Goal: Find contact information: Obtain details needed to contact an individual or organization

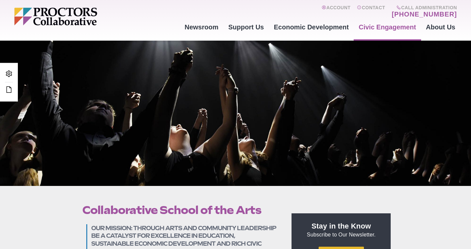
scroll to position [119, 0]
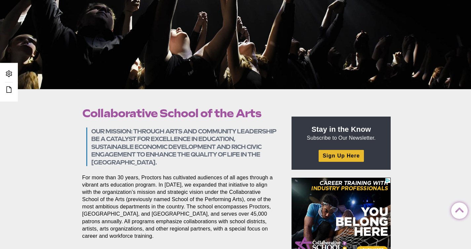
drag, startPoint x: 179, startPoint y: 162, endPoint x: 91, endPoint y: 130, distance: 94.3
click at [91, 130] on blockquote "Our mission: Through arts and community leadership be a catalyst for excellence…" at bounding box center [181, 147] width 190 height 39
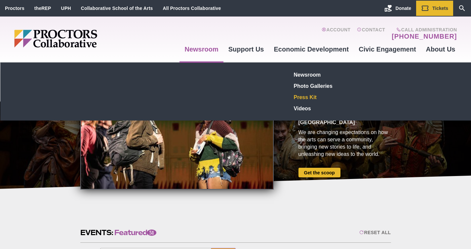
click at [306, 97] on link "Press Kit" at bounding box center [339, 97] width 96 height 11
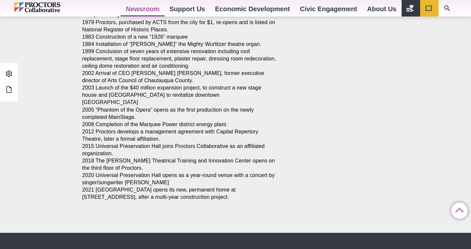
scroll to position [994, 0]
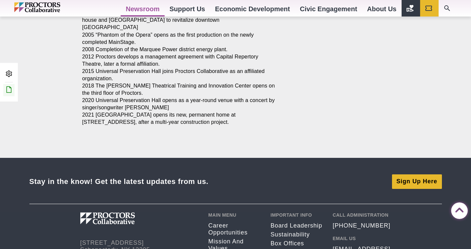
click at [10, 92] on icon at bounding box center [9, 90] width 8 height 8
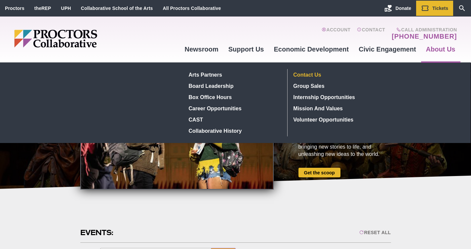
click at [310, 75] on link "Contact Us" at bounding box center [339, 74] width 96 height 11
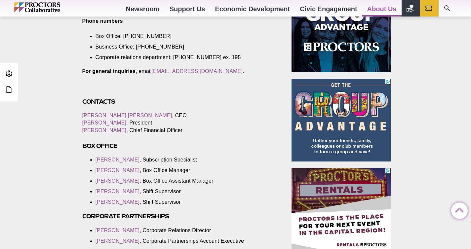
scroll to position [326, 0]
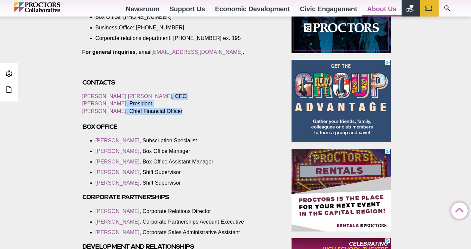
drag, startPoint x: 176, startPoint y: 122, endPoint x: 77, endPoint y: 105, distance: 100.4
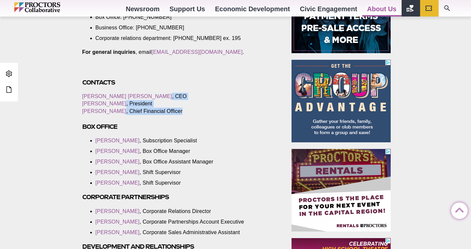
click at [205, 109] on p "[PERSON_NAME] [PERSON_NAME] , CEO [PERSON_NAME] , President [PERSON_NAME] , Chi…" at bounding box center [179, 104] width 194 height 22
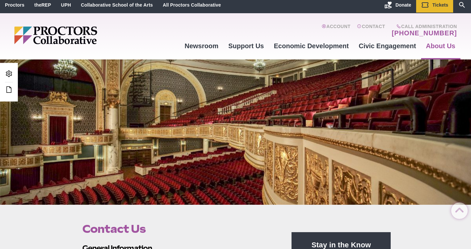
scroll to position [0, 0]
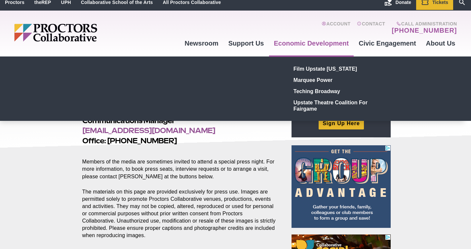
scroll to position [196, 0]
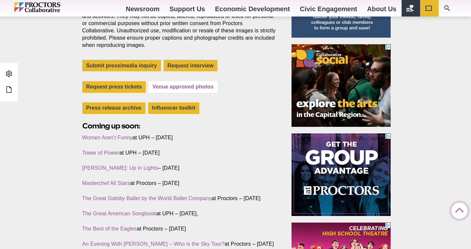
click at [183, 87] on link "Venue approved photos" at bounding box center [182, 87] width 69 height 12
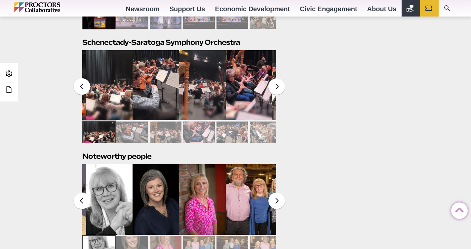
scroll to position [584, 0]
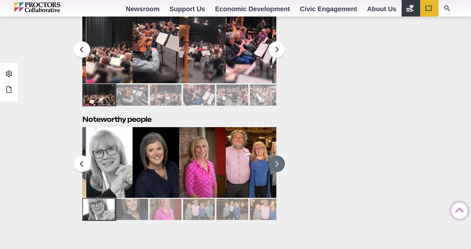
click at [278, 166] on button at bounding box center [276, 164] width 17 height 17
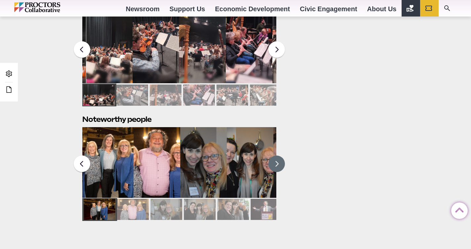
click at [278, 166] on button at bounding box center [276, 164] width 17 height 17
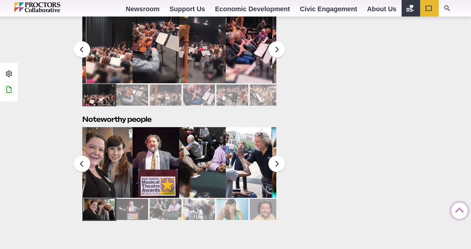
click at [4, 91] on link "Edit this Post/Page" at bounding box center [8, 90] width 11 height 12
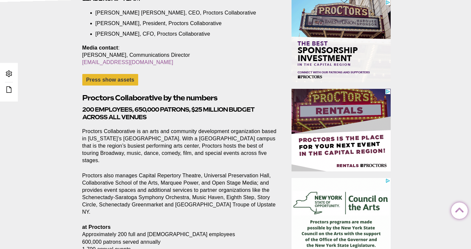
scroll to position [160, 0]
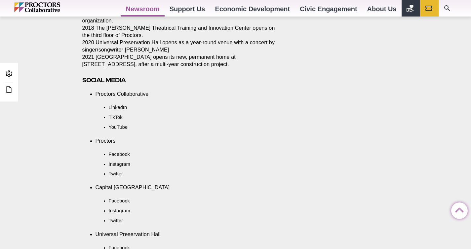
scroll to position [1179, 0]
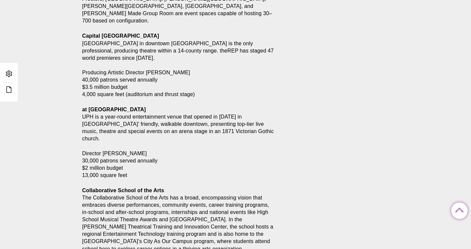
scroll to position [39, 0]
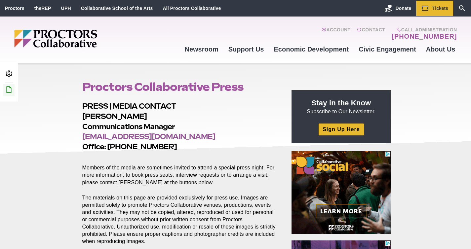
click at [10, 89] on icon at bounding box center [9, 90] width 8 height 8
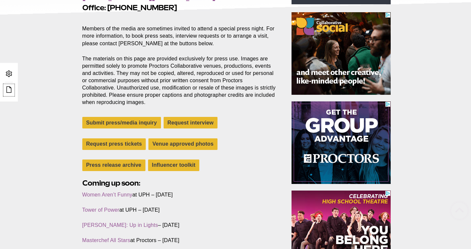
scroll to position [169, 0]
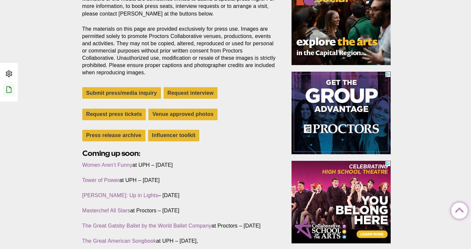
click at [10, 88] on icon at bounding box center [9, 90] width 8 height 8
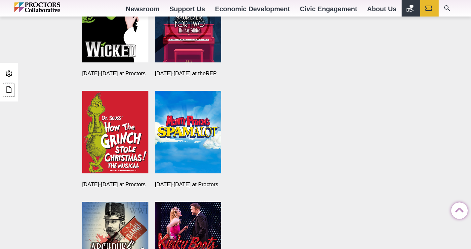
scroll to position [553, 0]
